Goal: Information Seeking & Learning: Learn about a topic

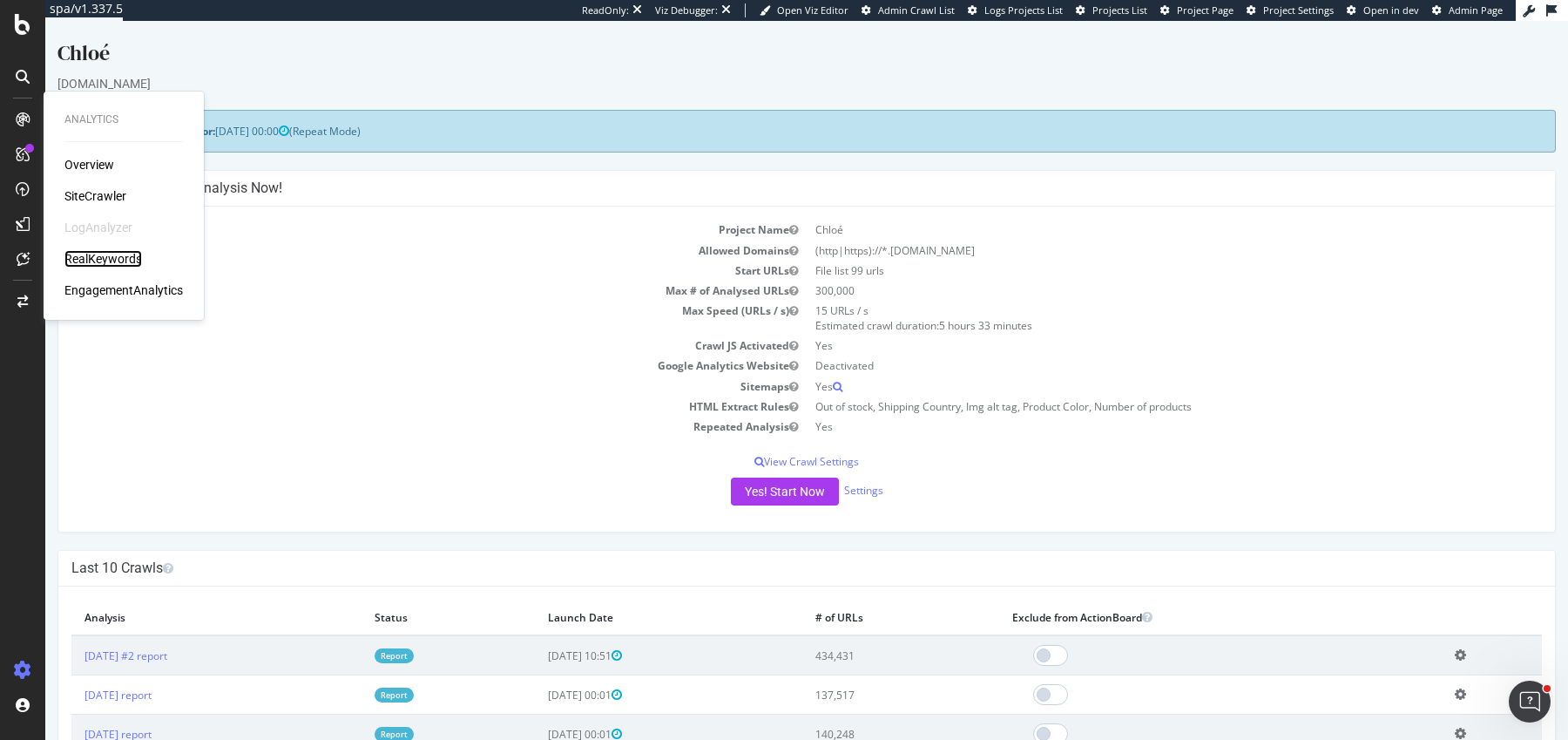
click at [99, 260] on div "RealKeywords" at bounding box center [103, 259] width 77 height 17
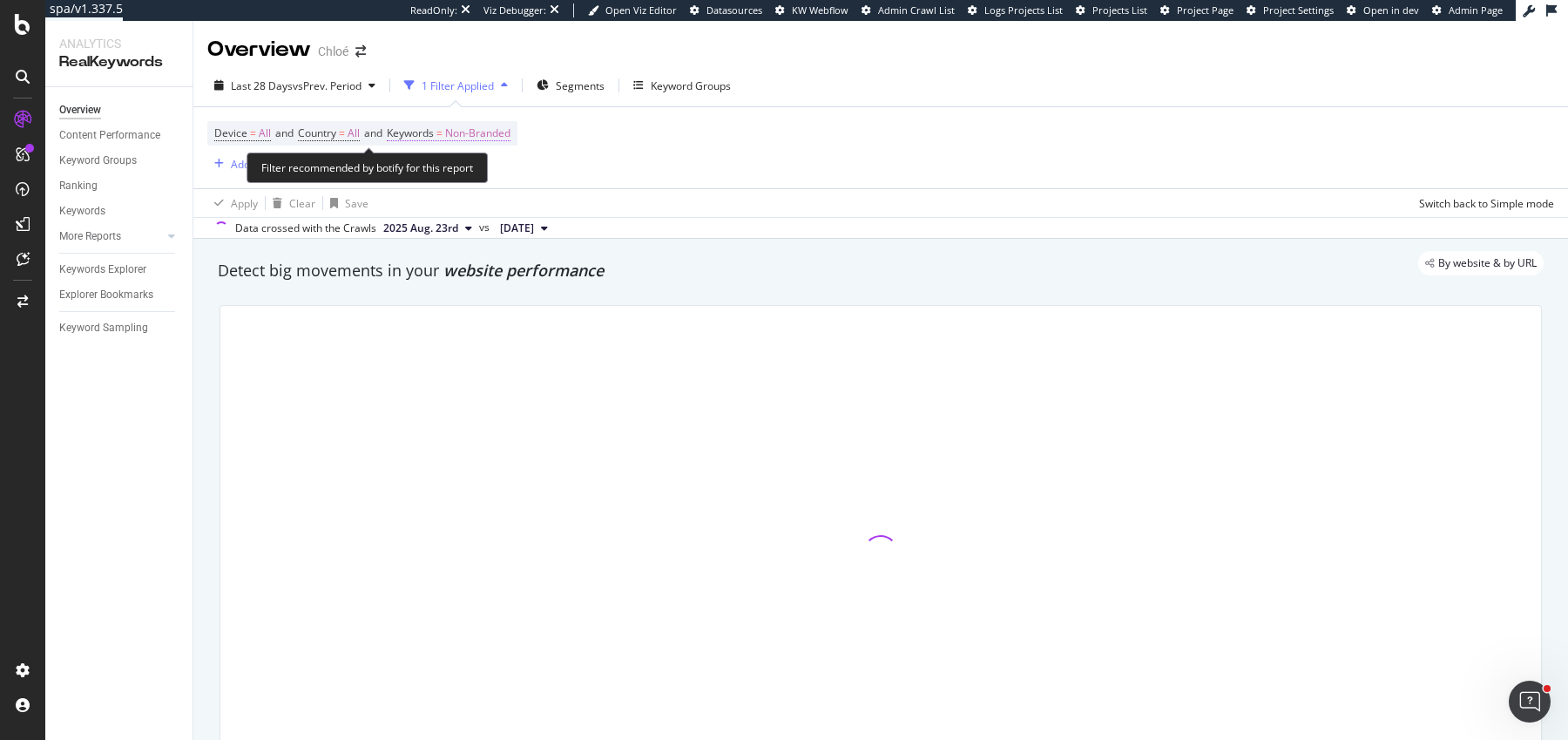
click at [468, 133] on span "Non-Branded" at bounding box center [479, 133] width 66 height 24
click at [463, 179] on div "Filter recommended by botify for this report" at bounding box center [367, 168] width 242 height 31
click at [490, 132] on span "Non-Branded" at bounding box center [479, 133] width 66 height 24
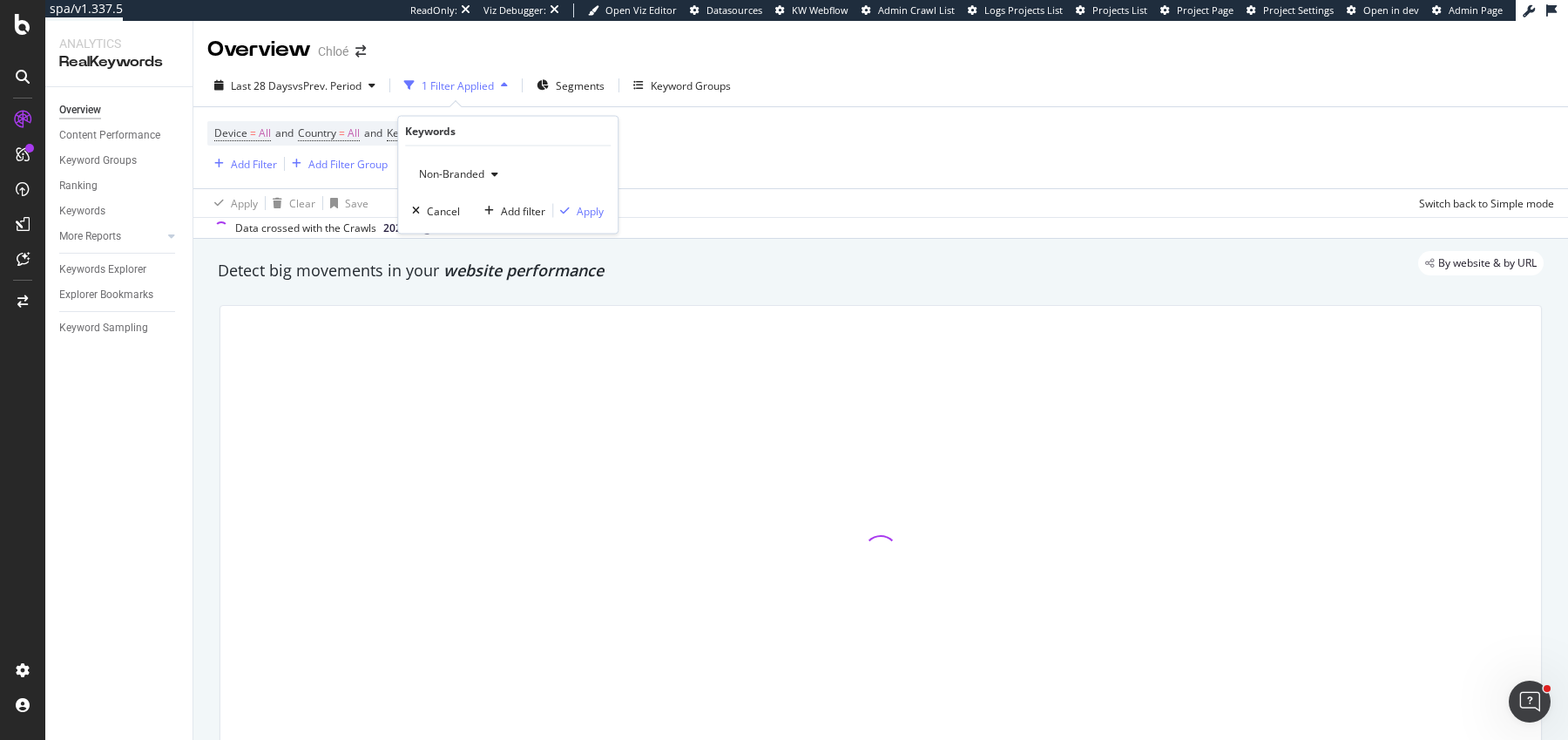
click at [483, 181] on div "Non-Branded" at bounding box center [458, 174] width 93 height 26
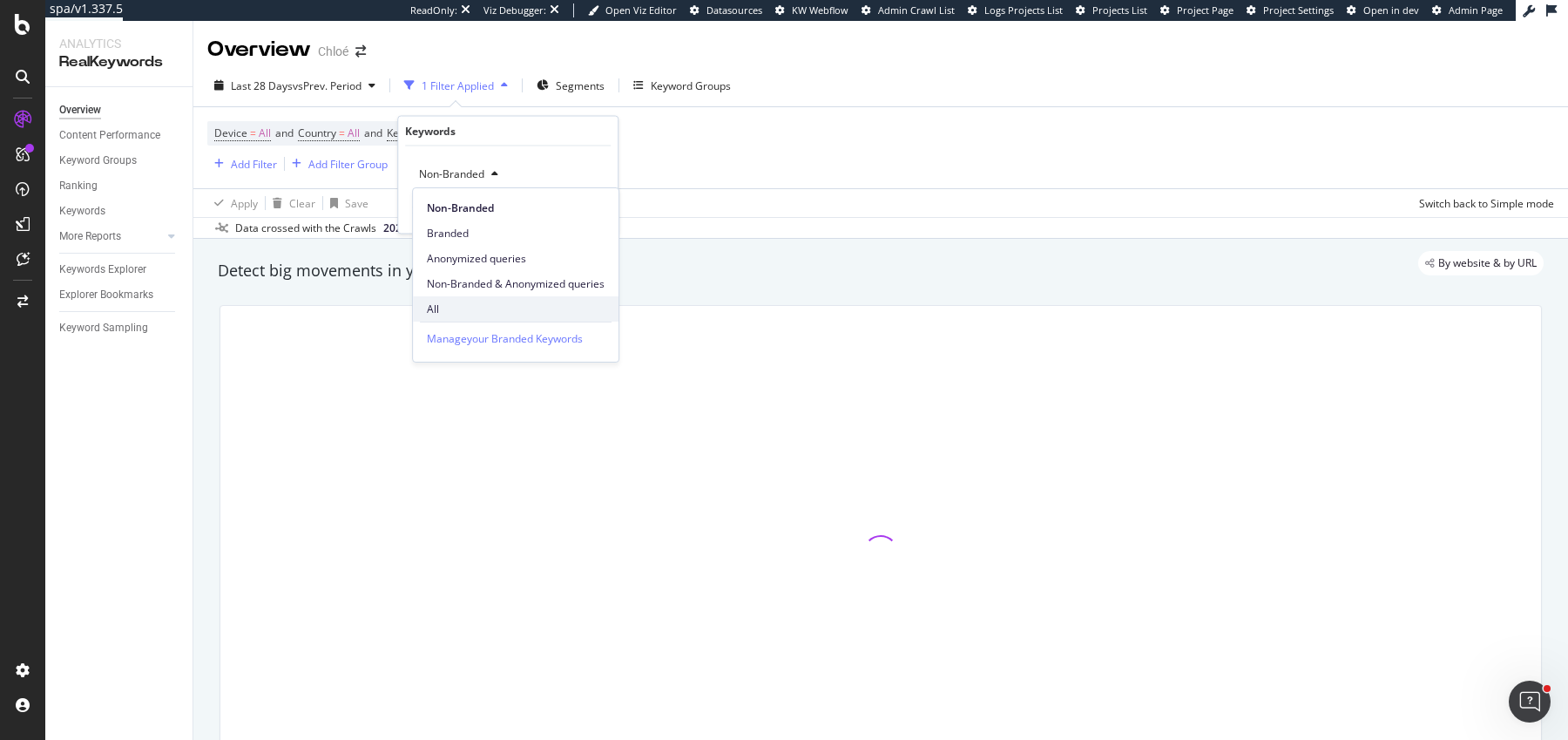
click at [454, 302] on span "All" at bounding box center [516, 310] width 178 height 15
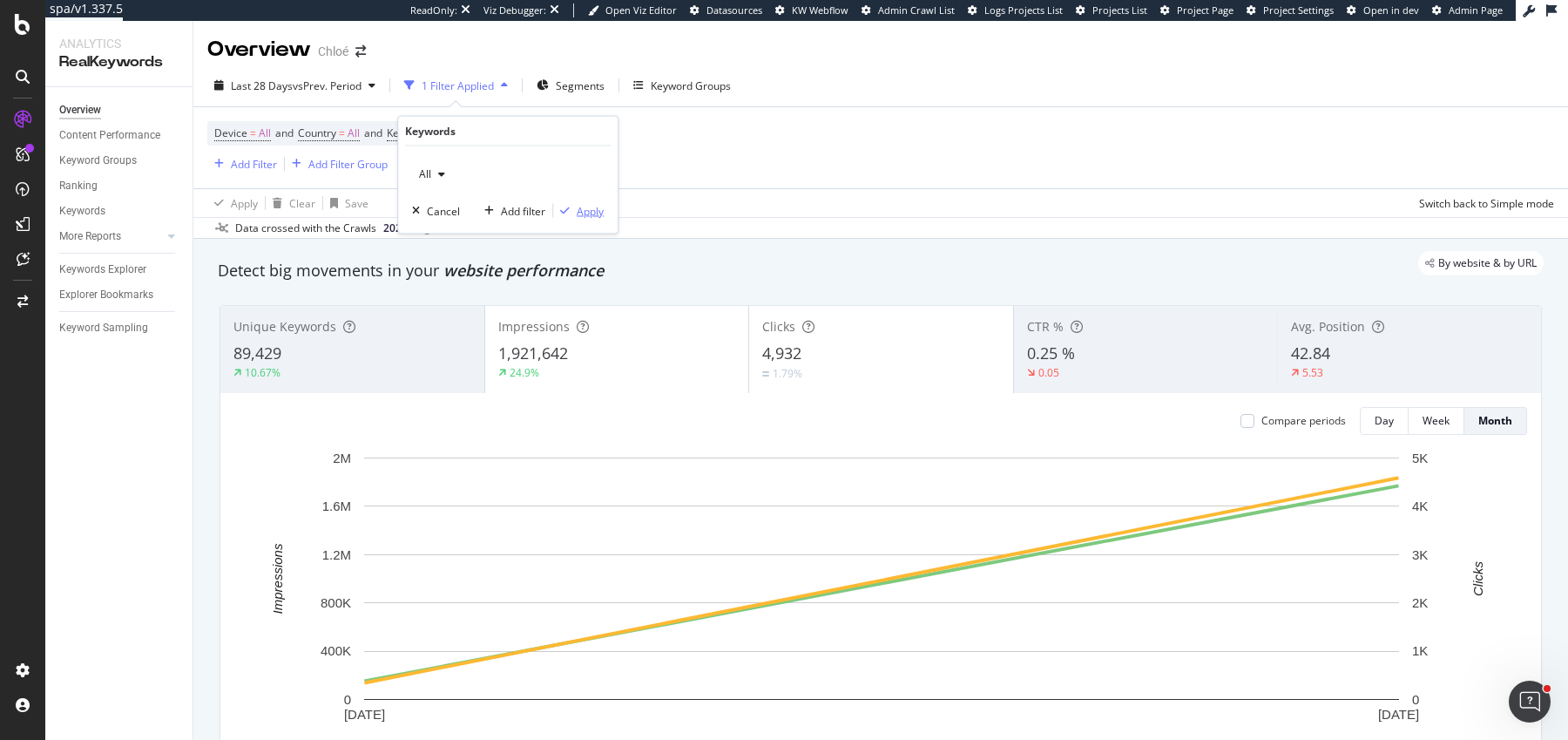
click at [566, 209] on icon "button" at bounding box center [566, 211] width 10 height 11
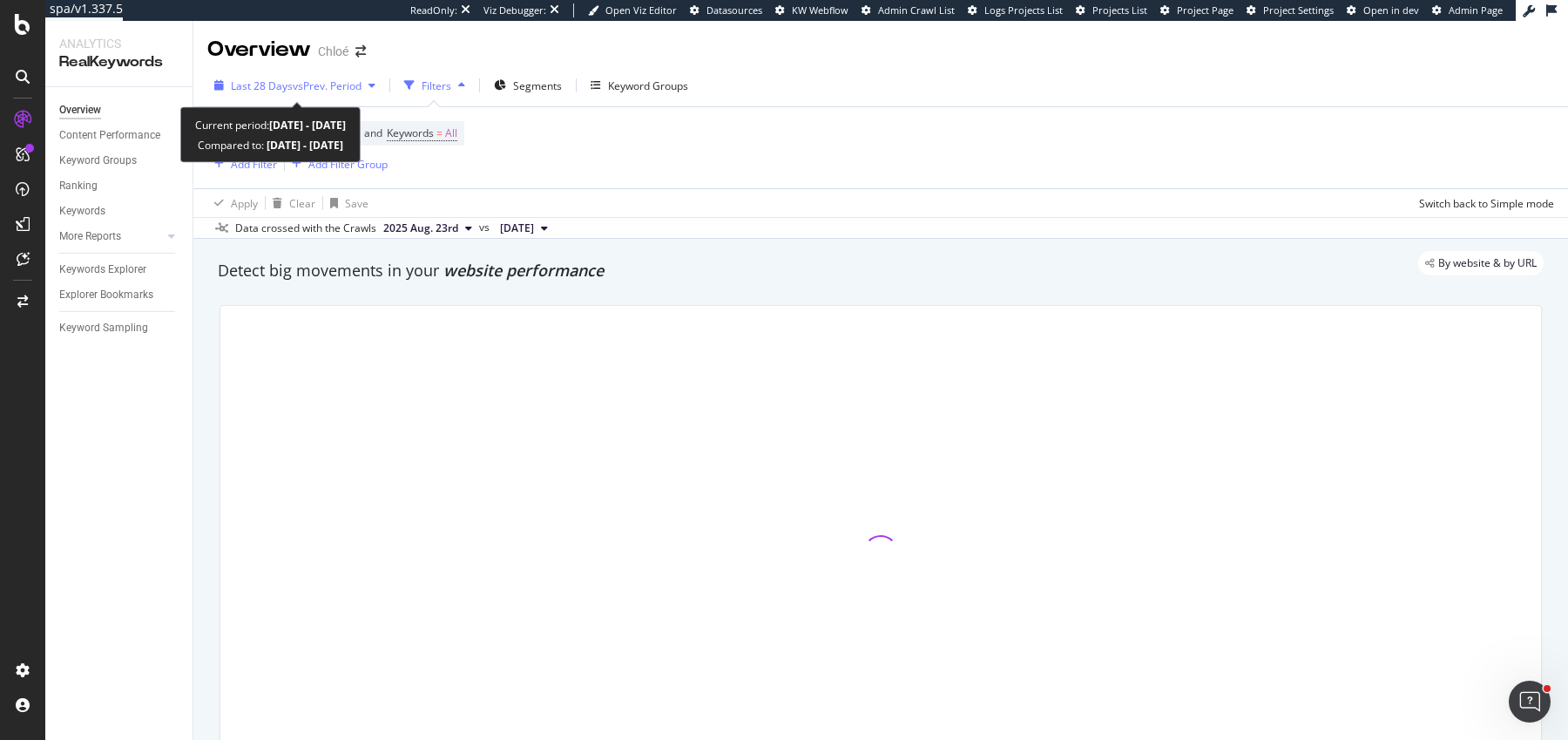
click at [344, 78] on span "vs Prev. Period" at bounding box center [327, 85] width 69 height 15
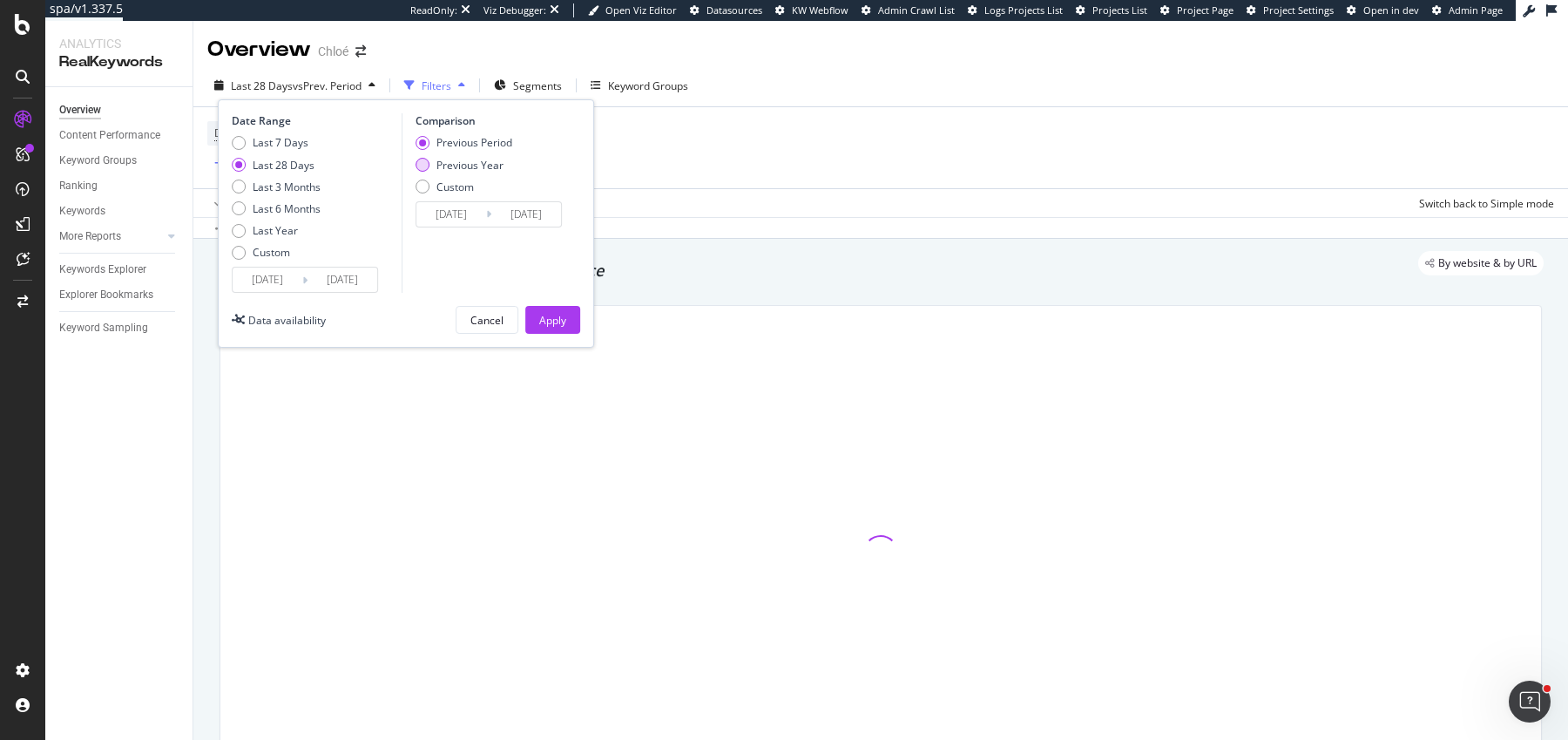
click at [430, 168] on div "Previous Year" at bounding box center [464, 164] width 97 height 15
type input "[DATE]"
click at [546, 341] on div "Date Range Last 7 Days Last 28 Days Last 3 Months Last 6 Months Last Year Custo…" at bounding box center [405, 223] width 376 height 249
click at [549, 327] on div "Apply" at bounding box center [553, 319] width 27 height 26
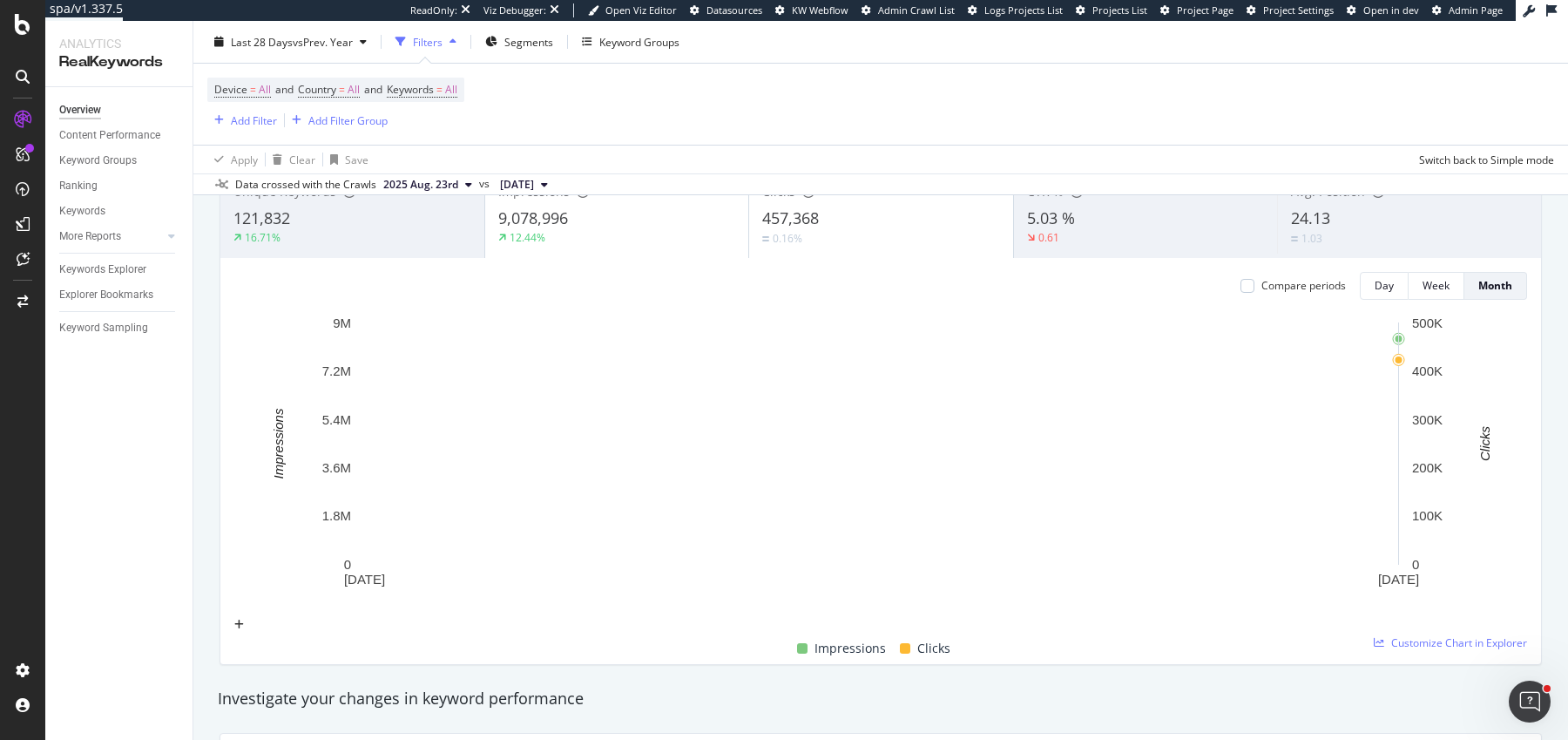
scroll to position [139, 0]
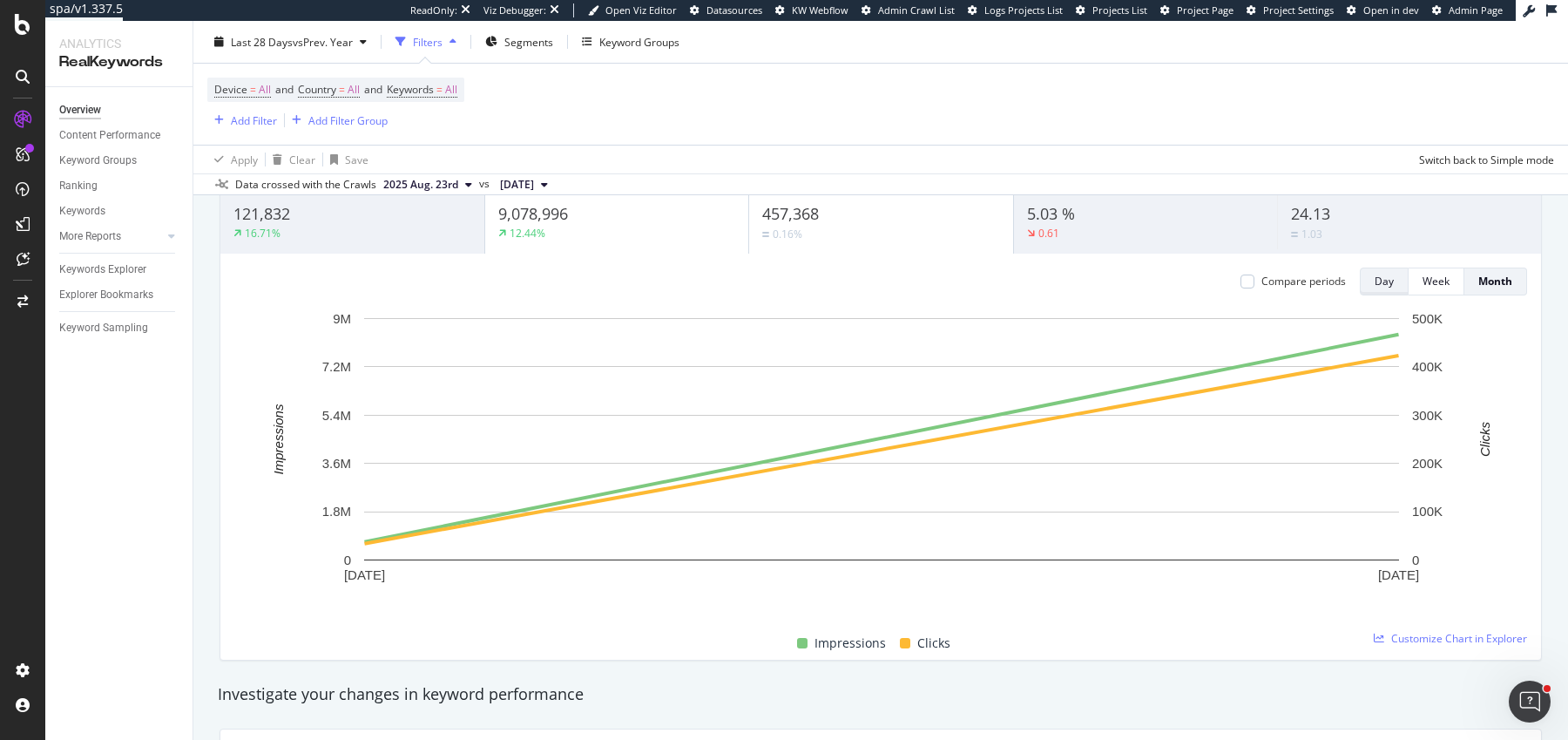
click at [1384, 281] on div "Day" at bounding box center [1384, 281] width 19 height 15
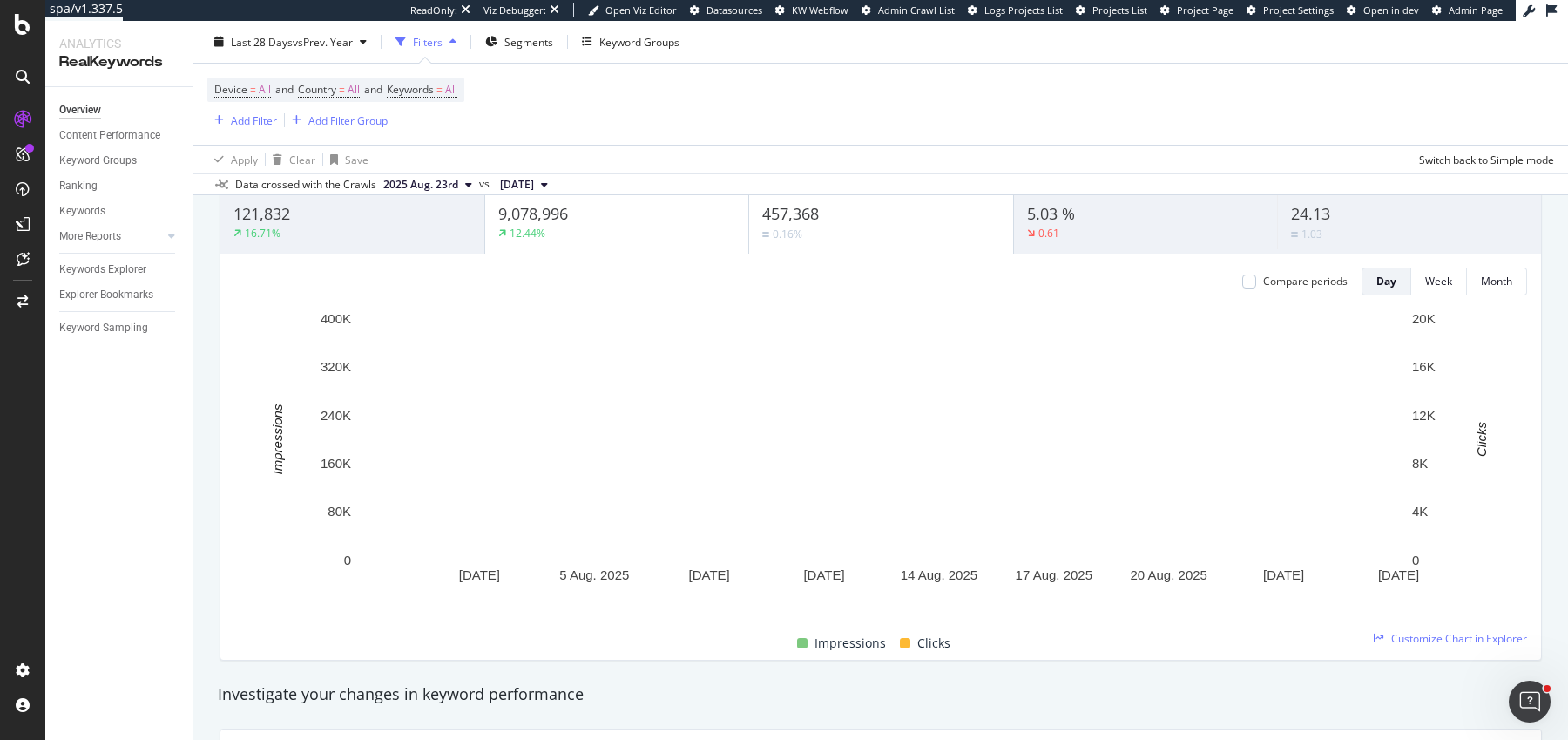
scroll to position [0, 0]
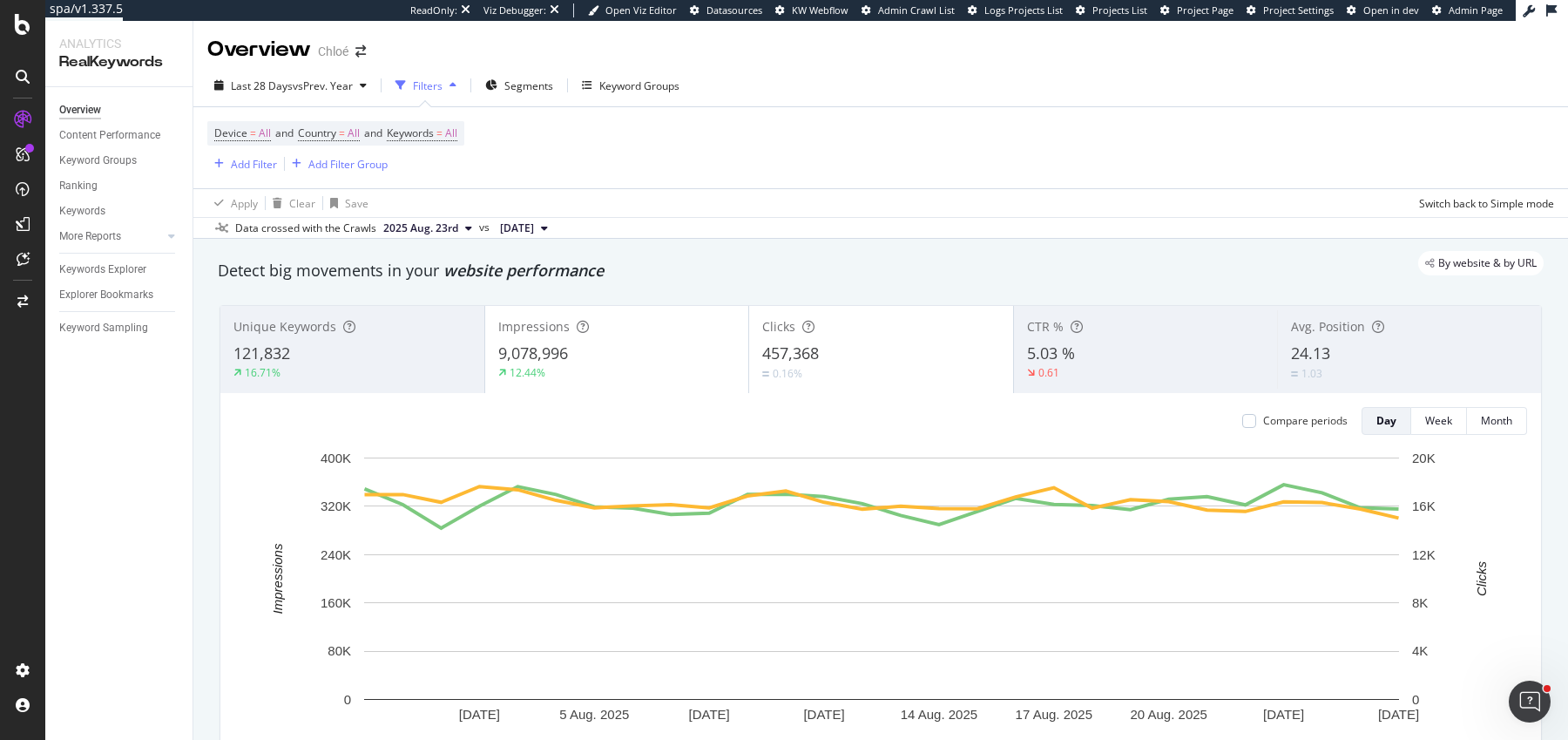
click at [575, 346] on div "9,078,996" at bounding box center [618, 353] width 238 height 22
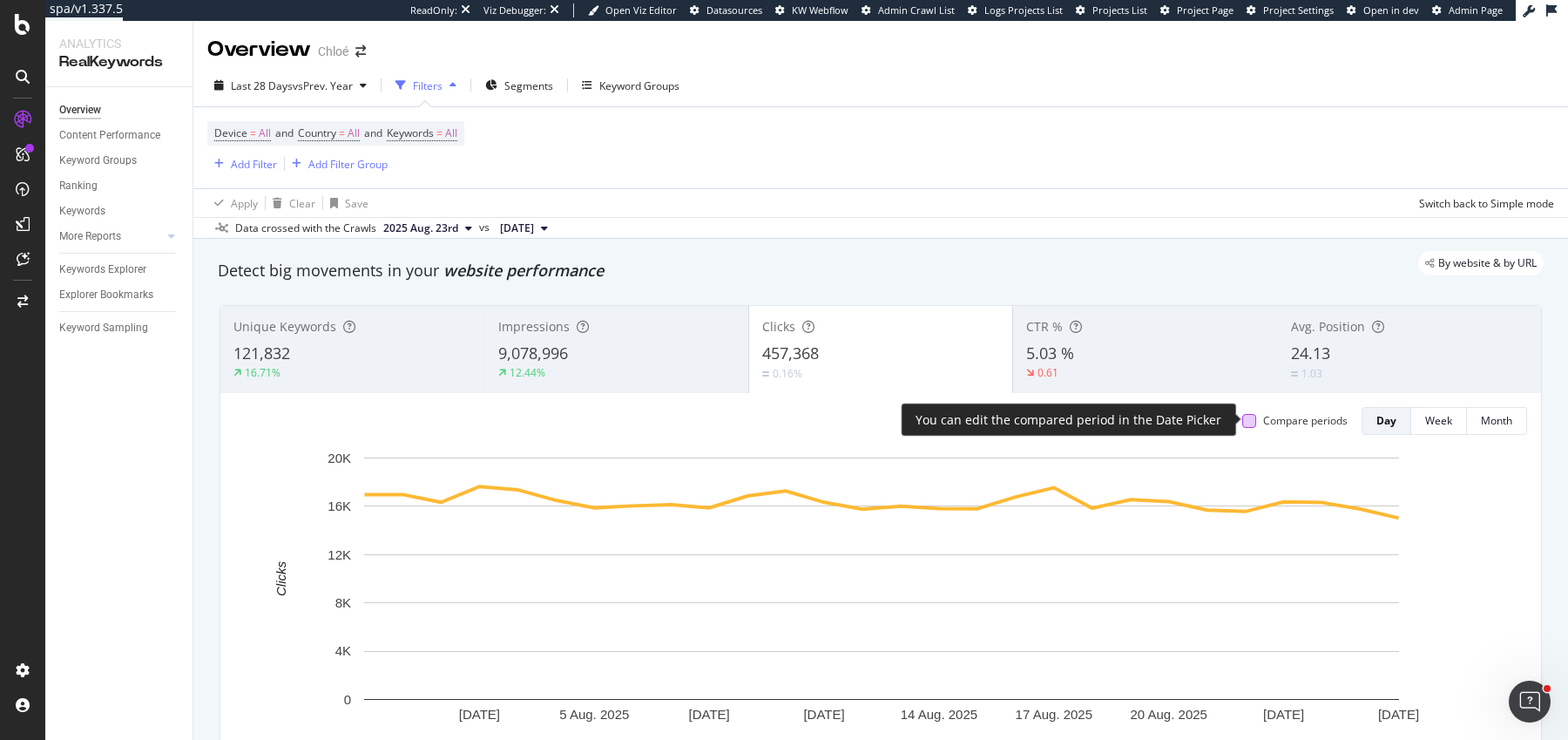
click at [1246, 423] on div at bounding box center [1249, 421] width 14 height 14
